Goal: Find specific page/section: Find specific page/section

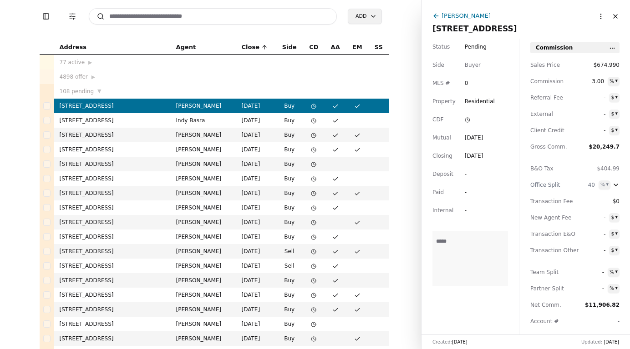
click at [51, 15] on button "Toggle Sidebar" at bounding box center [46, 16] width 13 height 13
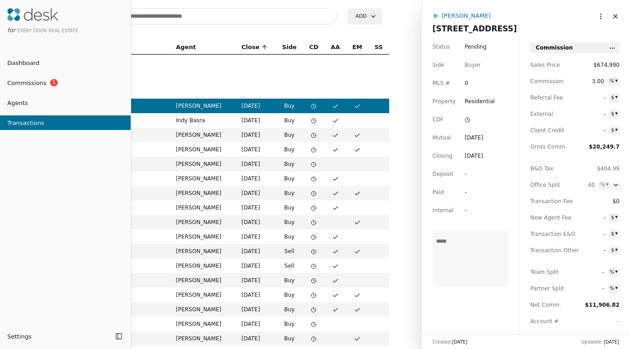
click at [53, 86] on link "Commissions 1" at bounding box center [65, 83] width 131 height 15
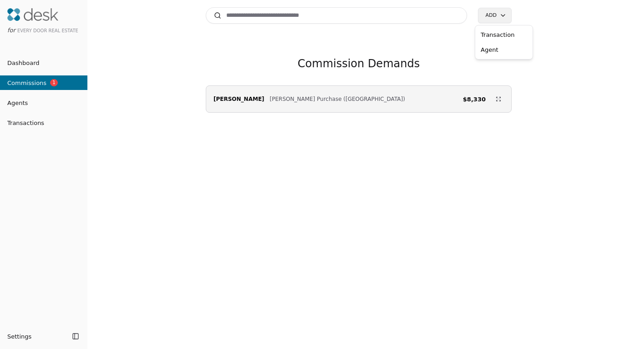
click at [496, 18] on html "for Every Door Real Estate Dashboard Commissions 1 Agents Transactions Settings…" at bounding box center [315, 174] width 630 height 349
click at [211, 41] on html "for Every Door Real Estate Dashboard Commissions 1 Agents Transactions Settings…" at bounding box center [315, 174] width 630 height 349
click at [36, 121] on span "Transactions" at bounding box center [22, 123] width 44 height 10
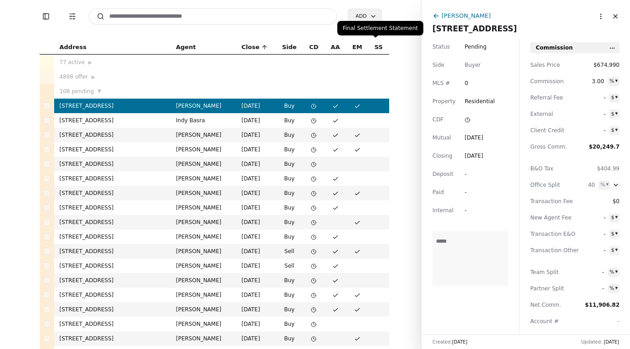
click at [608, 15] on button "Close" at bounding box center [615, 16] width 15 height 15
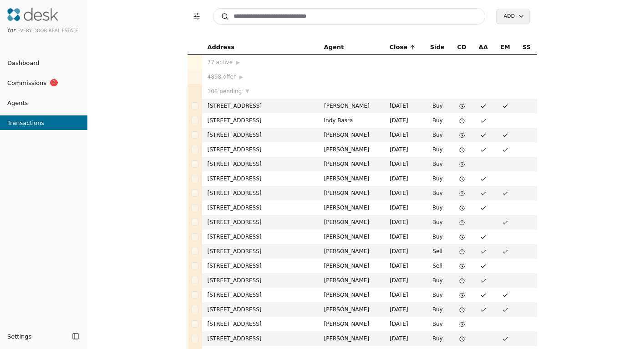
click at [255, 13] on input at bounding box center [349, 16] width 272 height 16
paste input "*********"
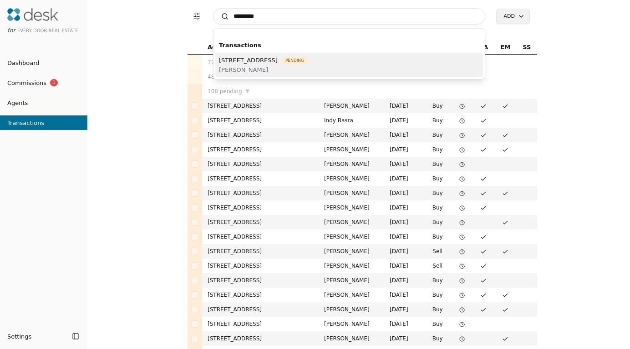
type input "*********"
click at [278, 61] on span "[STREET_ADDRESS]" at bounding box center [248, 61] width 59 height 10
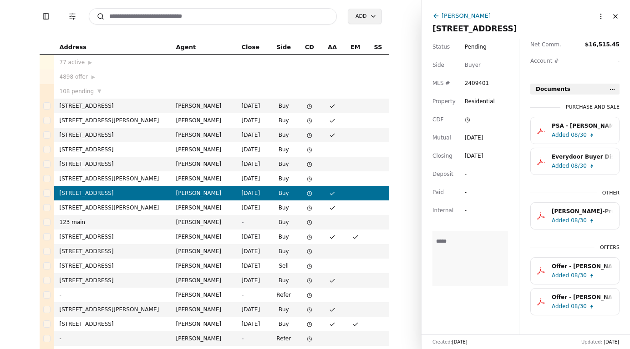
scroll to position [263, 0]
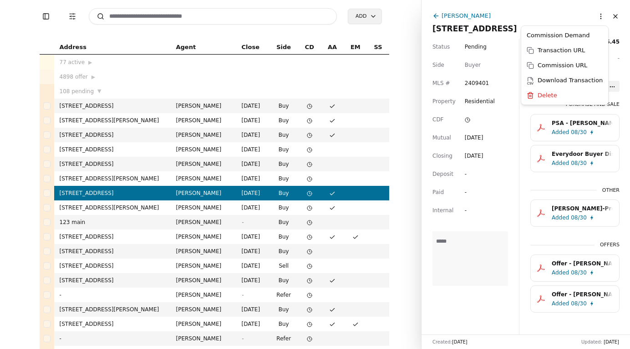
click at [595, 13] on html "Toggle Sidebar Transaction Filters Search Add Address Agent Close Side CD AA EM…" at bounding box center [315, 174] width 630 height 349
click at [373, 14] on html "Toggle Sidebar Transaction Filters Search Add Address Agent Close Side CD AA EM…" at bounding box center [315, 174] width 630 height 349
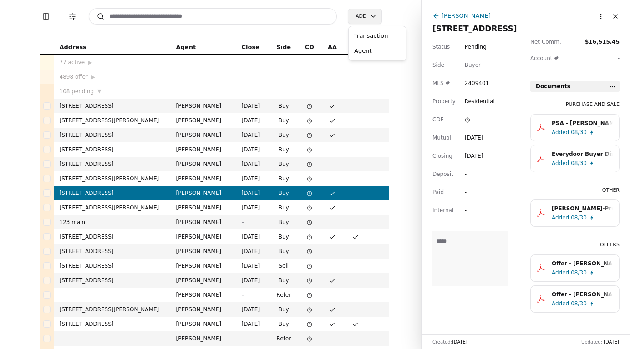
click at [367, 14] on html "Toggle Sidebar Transaction Filters Search Add Address Agent Close Side CD AA EM…" at bounding box center [315, 174] width 630 height 349
